Goal: Task Accomplishment & Management: Manage account settings

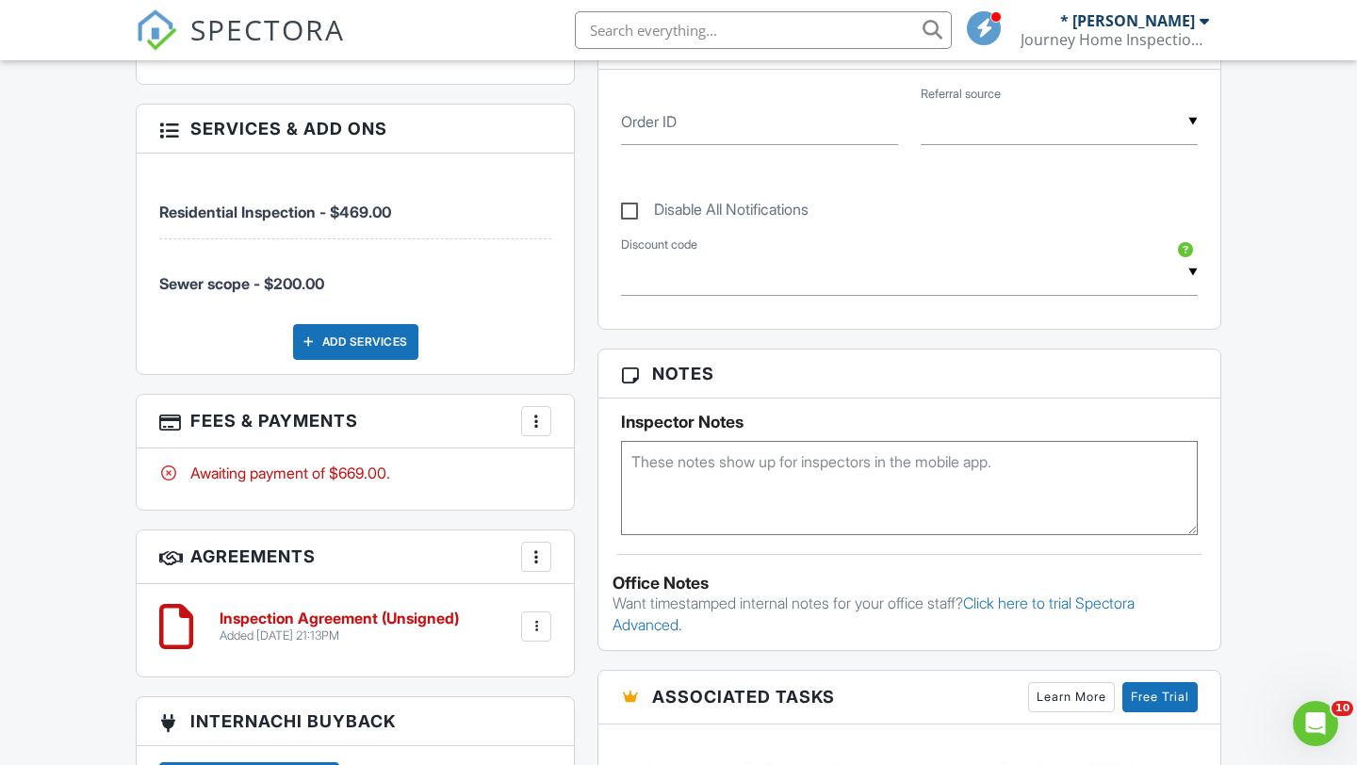
scroll to position [938, 0]
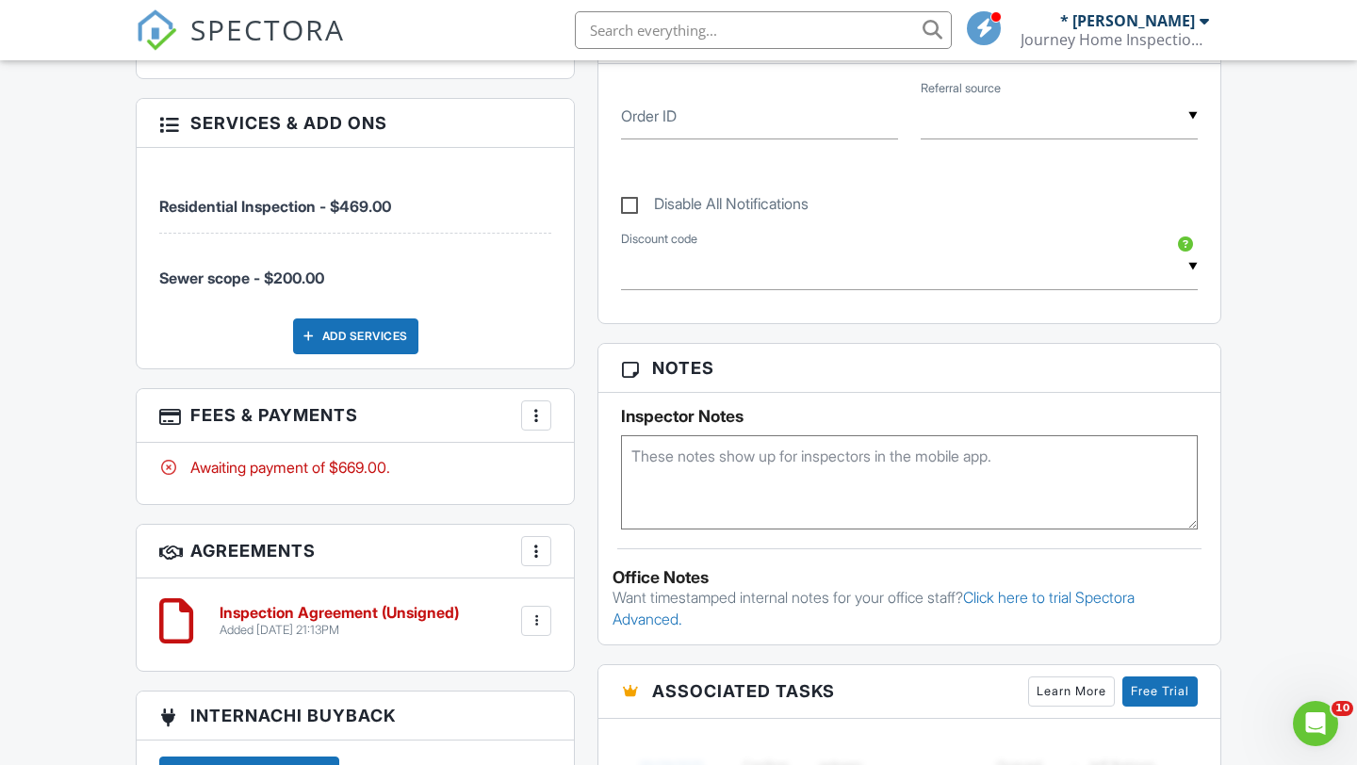
click at [521, 620] on div at bounding box center [536, 621] width 30 height 30
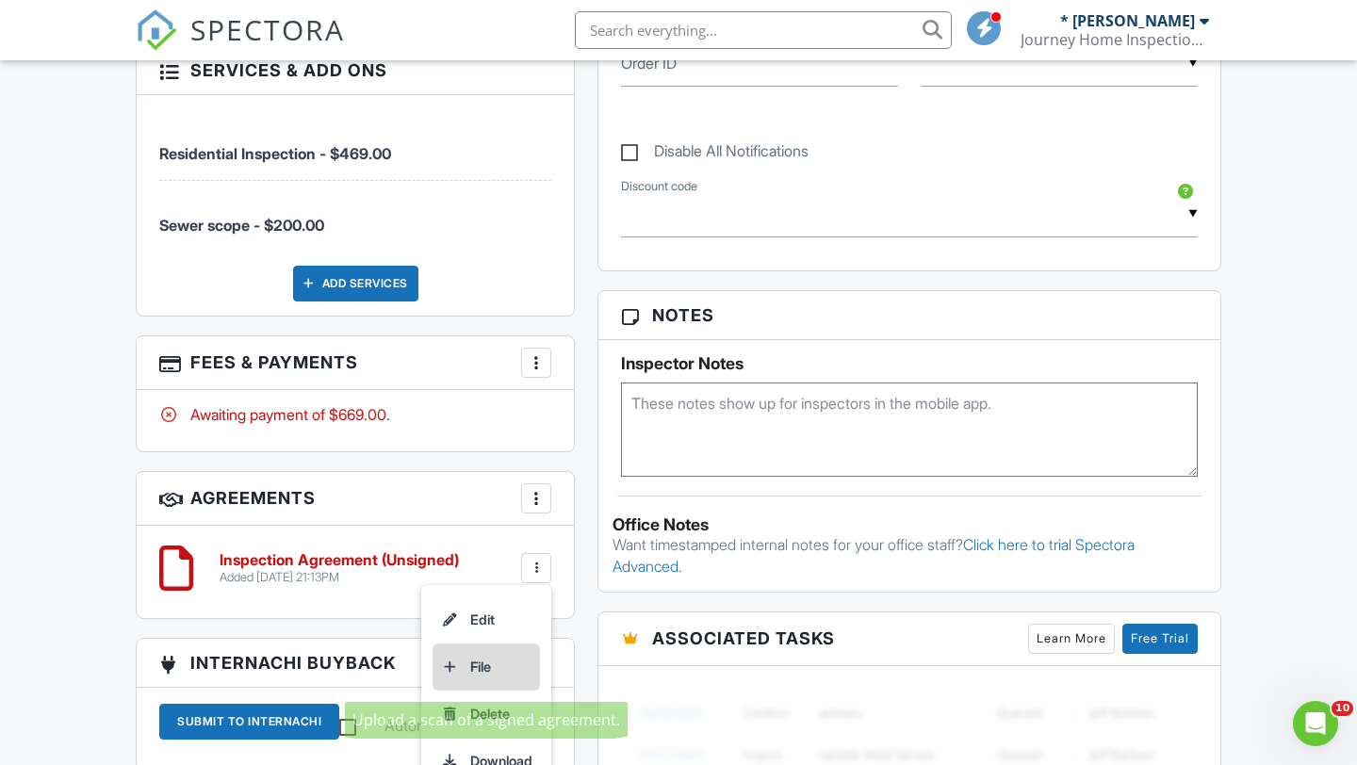
scroll to position [993, 0]
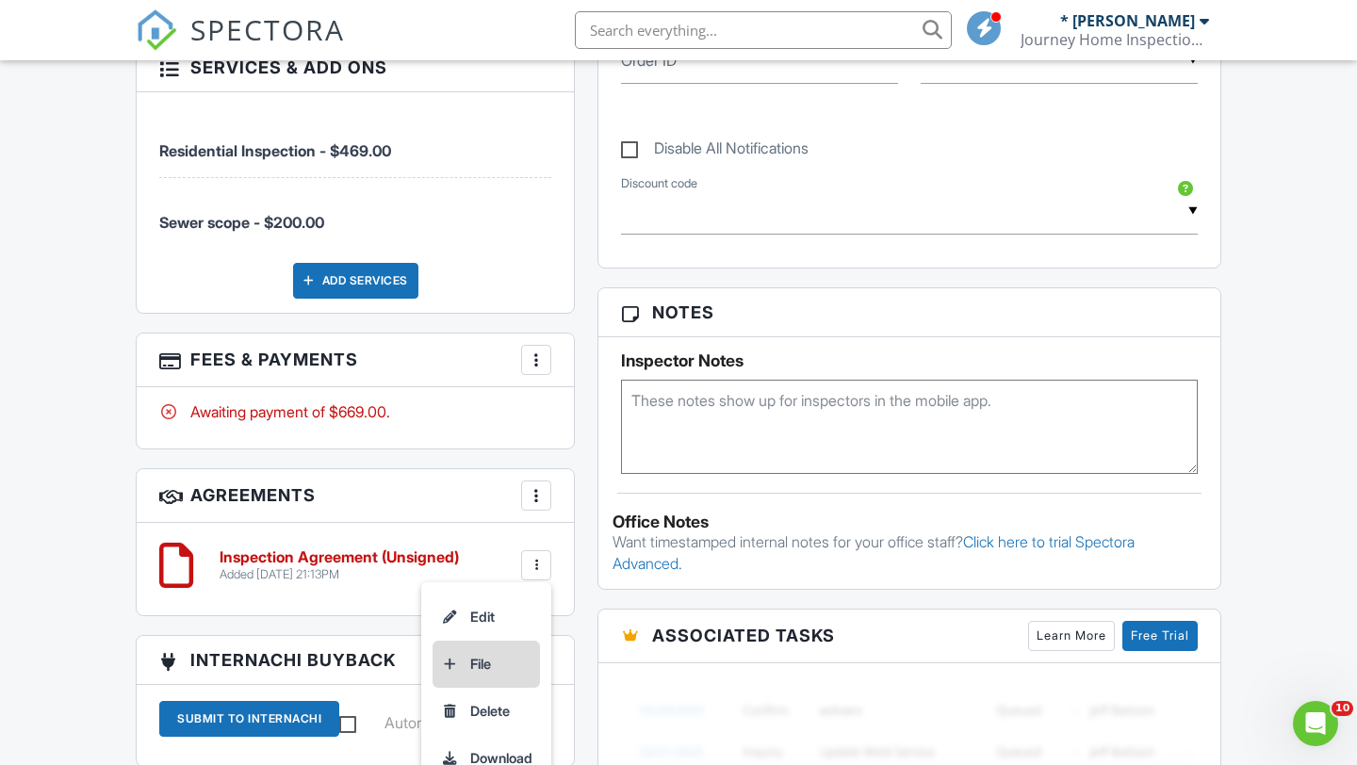
click at [485, 718] on li "Delete" at bounding box center [486, 711] width 107 height 47
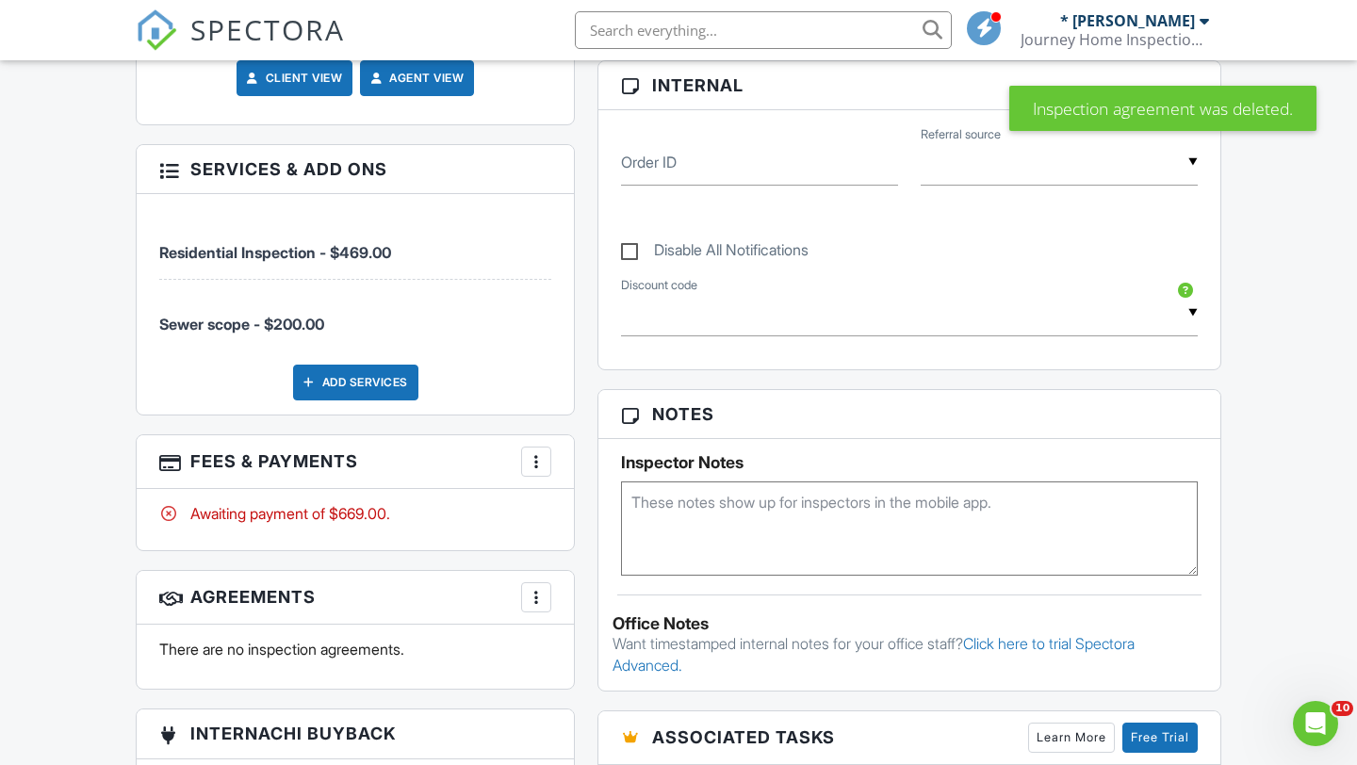
click at [539, 455] on div at bounding box center [536, 461] width 19 height 19
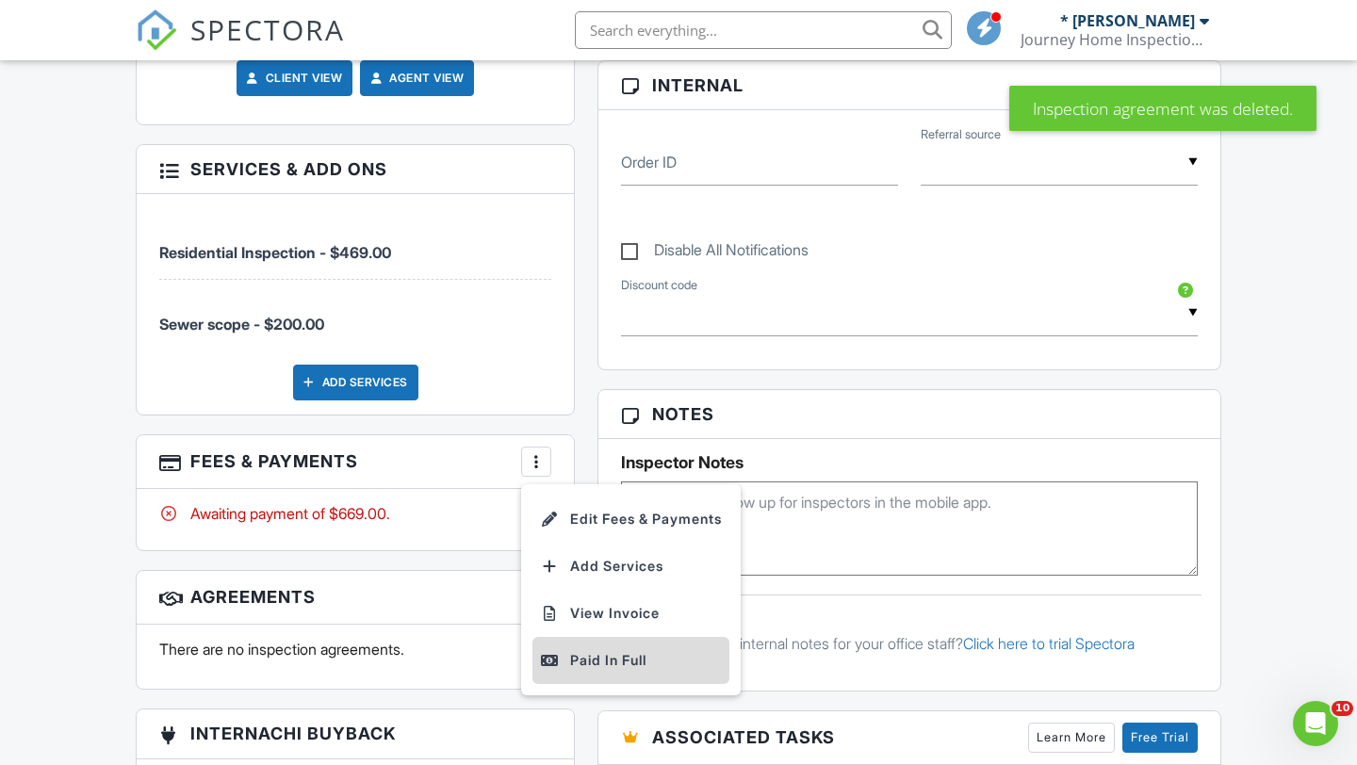
click at [573, 654] on div "Paid In Full" at bounding box center [631, 660] width 182 height 23
